Goal: Check status: Check status

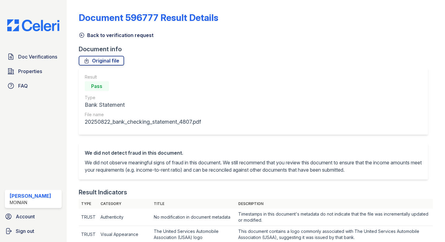
click at [80, 35] on icon at bounding box center [82, 35] width 6 height 6
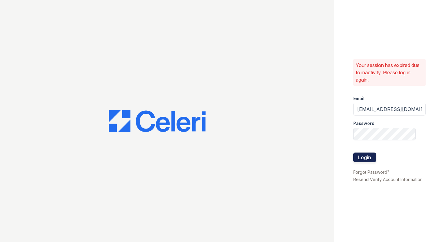
click at [366, 156] on button "Login" at bounding box center [365, 157] width 23 height 10
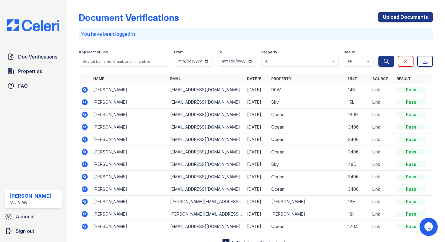
click at [85, 103] on icon at bounding box center [85, 102] width 6 height 6
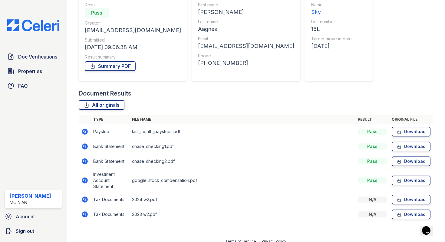
scroll to position [67, 0]
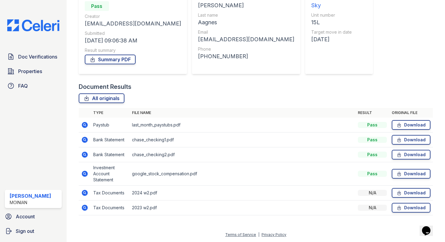
click at [87, 175] on icon at bounding box center [85, 174] width 6 height 6
